Goal: Find specific page/section: Find specific page/section

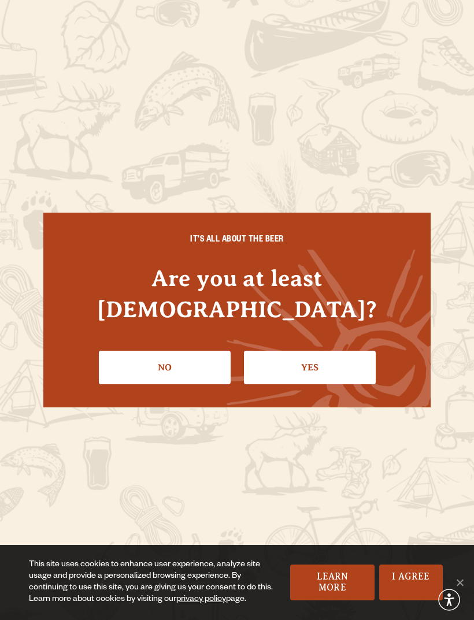
click at [338, 351] on link "Yes" at bounding box center [310, 368] width 132 height 34
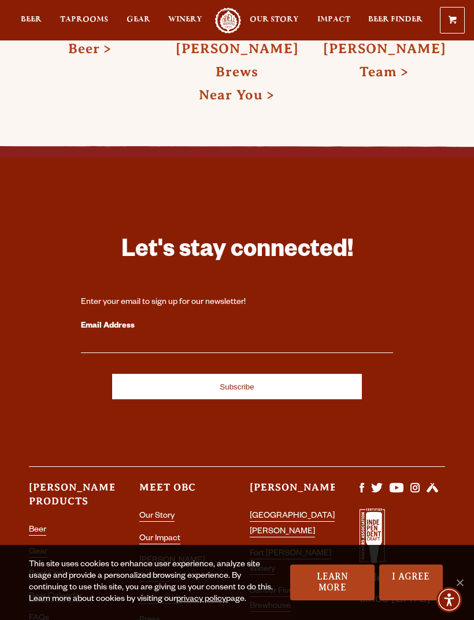
scroll to position [3061, 0]
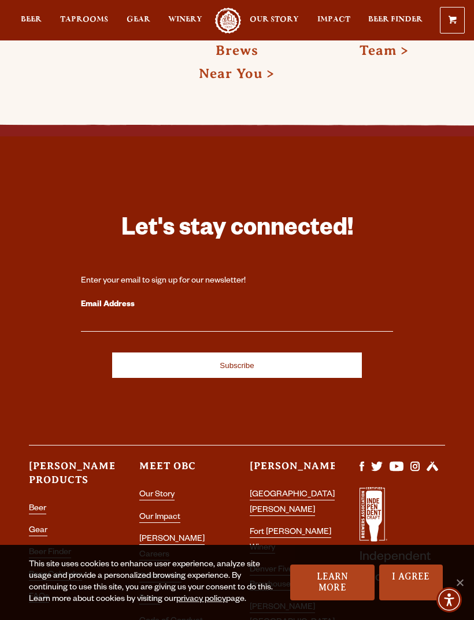
click at [151, 595] on link "Press" at bounding box center [149, 600] width 21 height 10
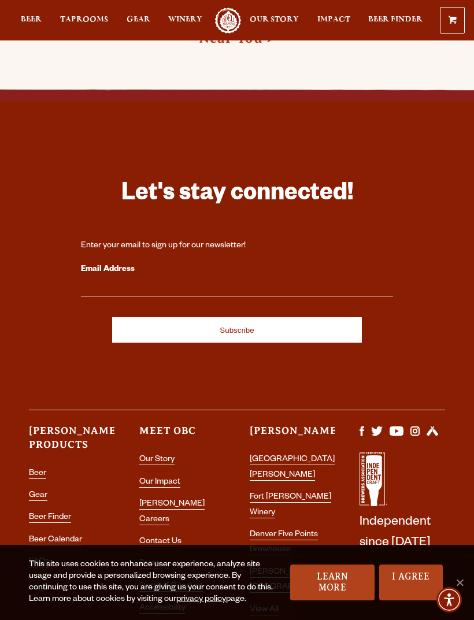
scroll to position [3098, 0]
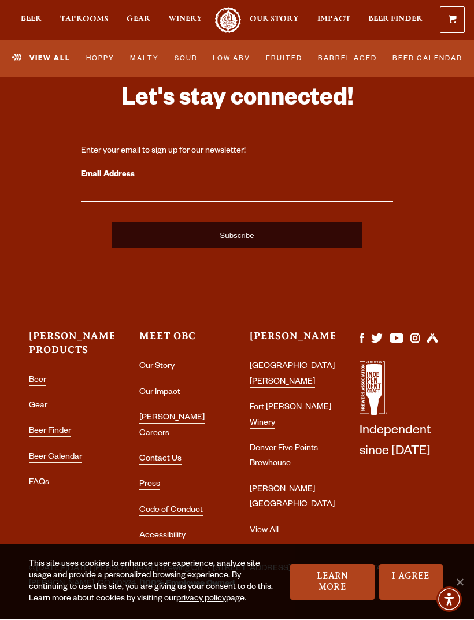
scroll to position [4523, 0]
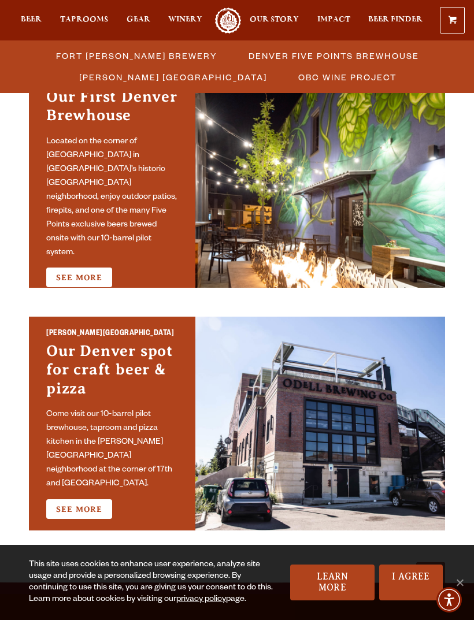
scroll to position [524, 0]
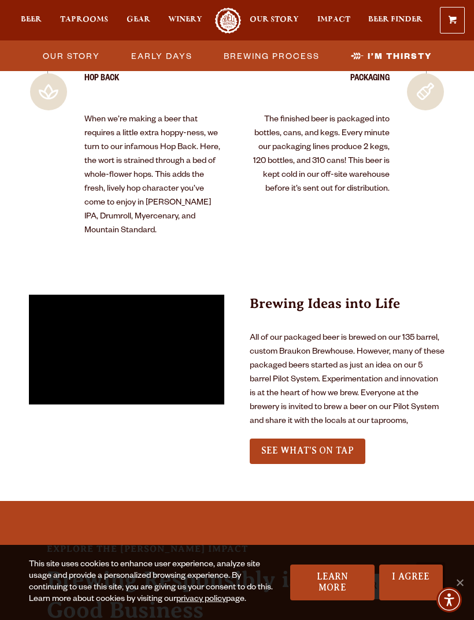
scroll to position [3367, 0]
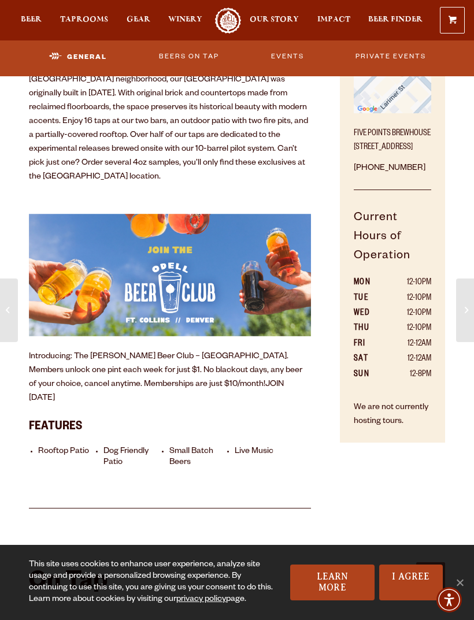
scroll to position [376, 0]
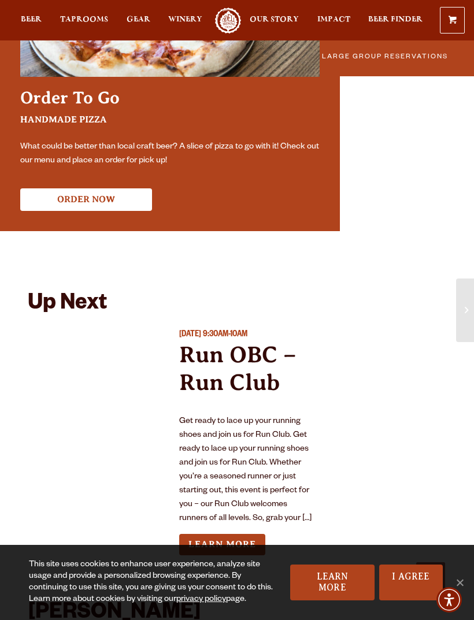
scroll to position [2691, 0]
